Goal: Task Accomplishment & Management: Use online tool/utility

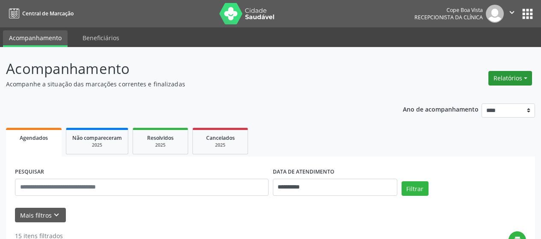
click at [507, 80] on button "Relatórios" at bounding box center [510, 78] width 44 height 15
click at [500, 92] on link "Agendamentos" at bounding box center [486, 97] width 92 height 12
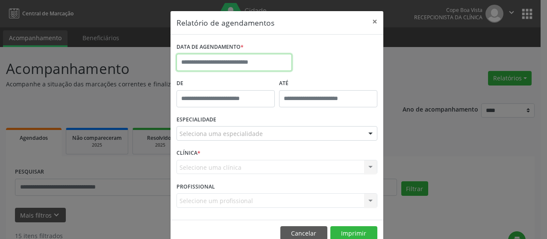
click at [236, 68] on input "text" at bounding box center [234, 62] width 115 height 17
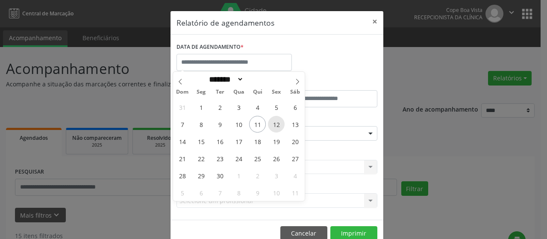
click at [275, 125] on span "12" at bounding box center [276, 124] width 17 height 17
type input "**********"
click at [275, 125] on span "12" at bounding box center [276, 124] width 17 height 17
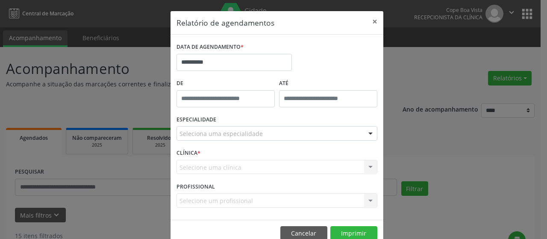
click at [263, 130] on div "Seleciona uma especialidade" at bounding box center [277, 133] width 201 height 15
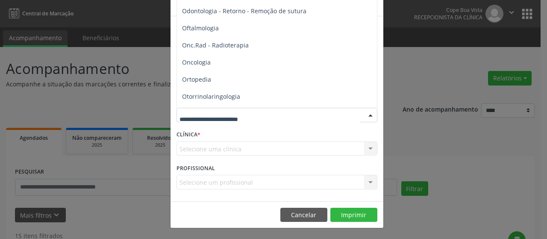
scroll to position [1155, 0]
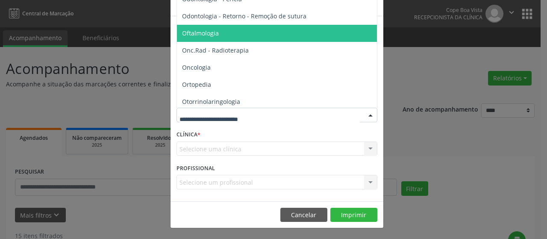
click at [198, 33] on span "Oftalmologia" at bounding box center [200, 33] width 37 height 8
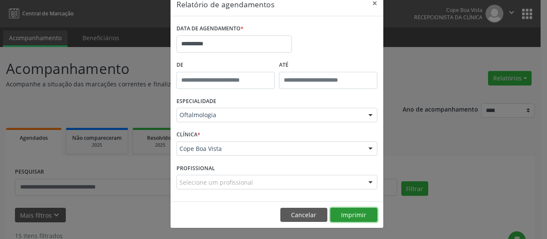
click at [350, 216] on button "Imprimir" at bounding box center [354, 215] width 47 height 15
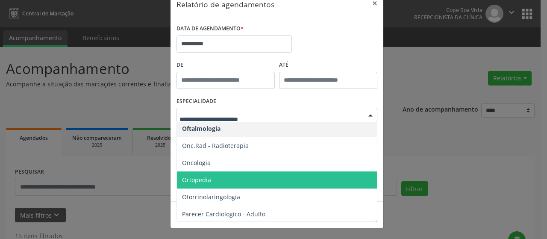
scroll to position [1197, 0]
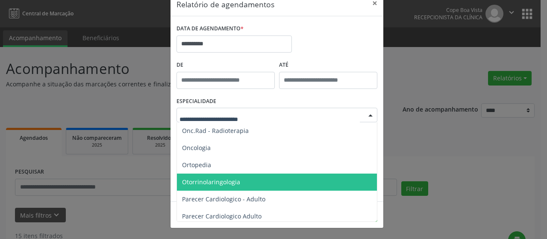
click at [221, 180] on span "Otorrinolaringologia" at bounding box center [211, 182] width 58 height 8
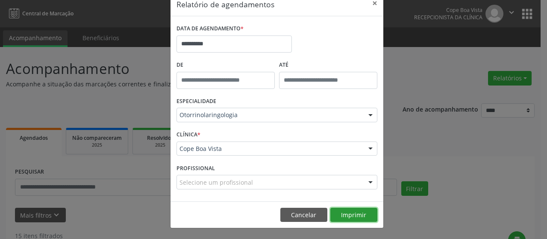
click at [368, 217] on button "Imprimir" at bounding box center [354, 215] width 47 height 15
